Goal: Find contact information: Find contact information

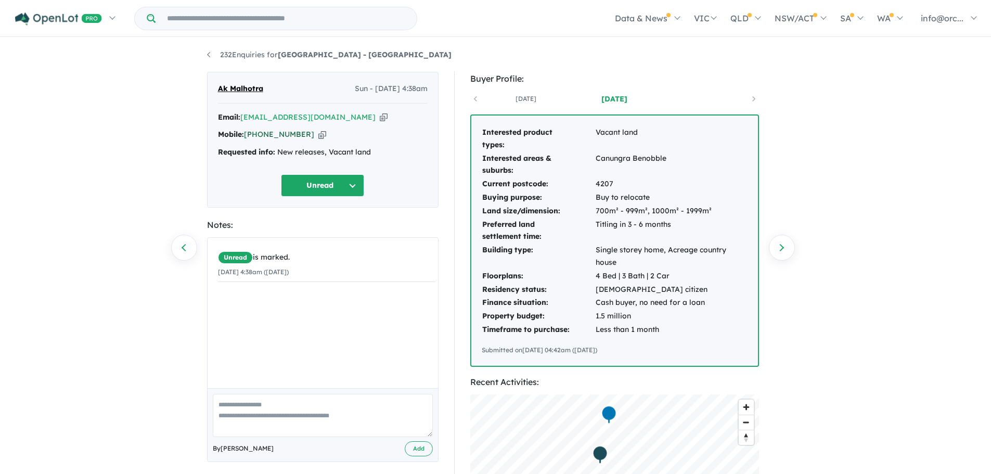
drag, startPoint x: 303, startPoint y: 132, endPoint x: 257, endPoint y: 133, distance: 45.3
click at [257, 133] on div "Mobile: [PHONE_NUMBER] Copied!" at bounding box center [323, 134] width 210 height 12
copy link "405 143 143"
click at [345, 116] on a%20Alto%20Estate%20-%20Park%20Ridge"] "[EMAIL_ADDRESS][DOMAIN_NAME]" at bounding box center [307, 116] width 135 height 9
copy link "405 143 143"
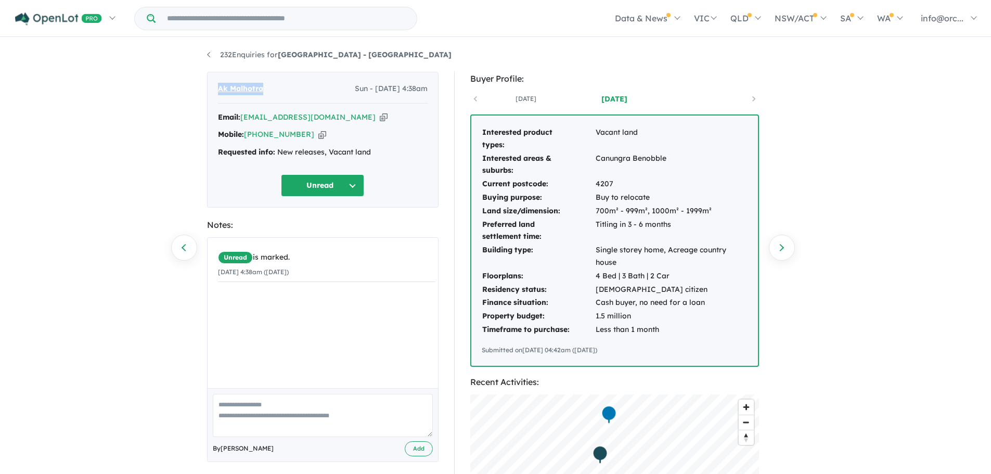
drag, startPoint x: 265, startPoint y: 87, endPoint x: 213, endPoint y: 89, distance: 52.1
click at [213, 89] on div "Ak Malhotra Sun - [DATE] 4:38am Email: [EMAIL_ADDRESS][DOMAIN_NAME] Copied! Mob…" at bounding box center [322, 140] width 231 height 136
copy span "Ak Malhotra"
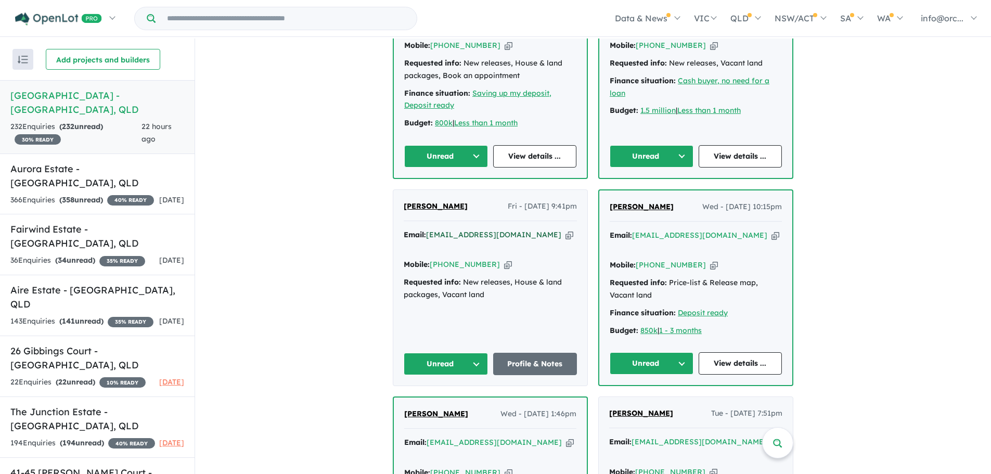
scroll to position [520, 0]
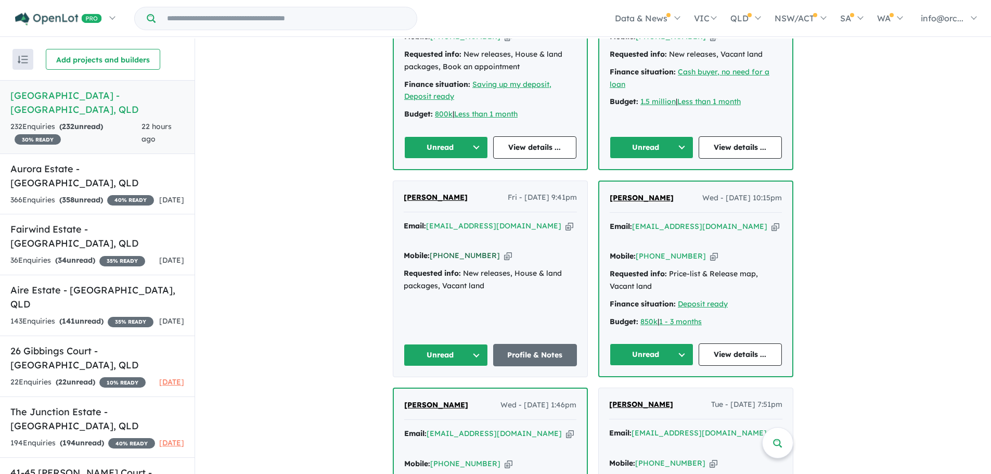
drag, startPoint x: 487, startPoint y: 217, endPoint x: 442, endPoint y: 219, distance: 45.3
click at [442, 250] on div "Mobile: +61 490 013 115 Copied!" at bounding box center [490, 256] width 173 height 12
copy link "490 013 115"
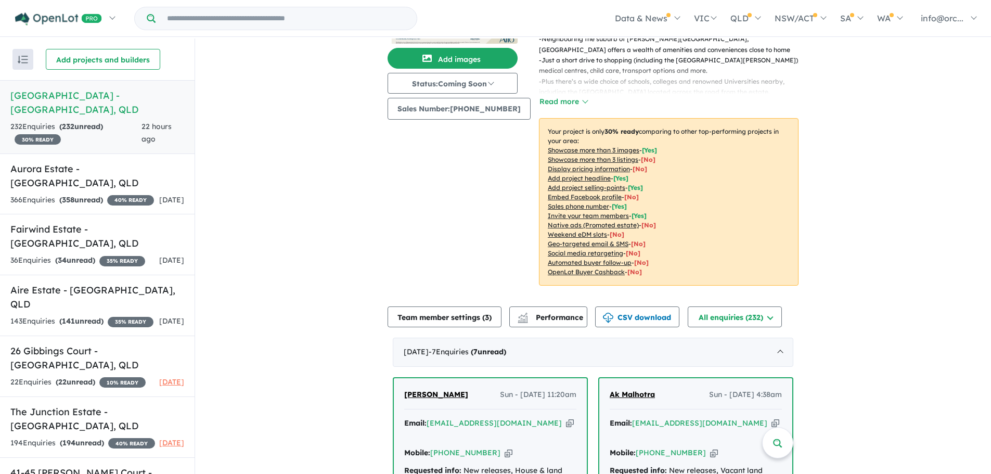
scroll to position [0, 0]
